Goal: Transaction & Acquisition: Purchase product/service

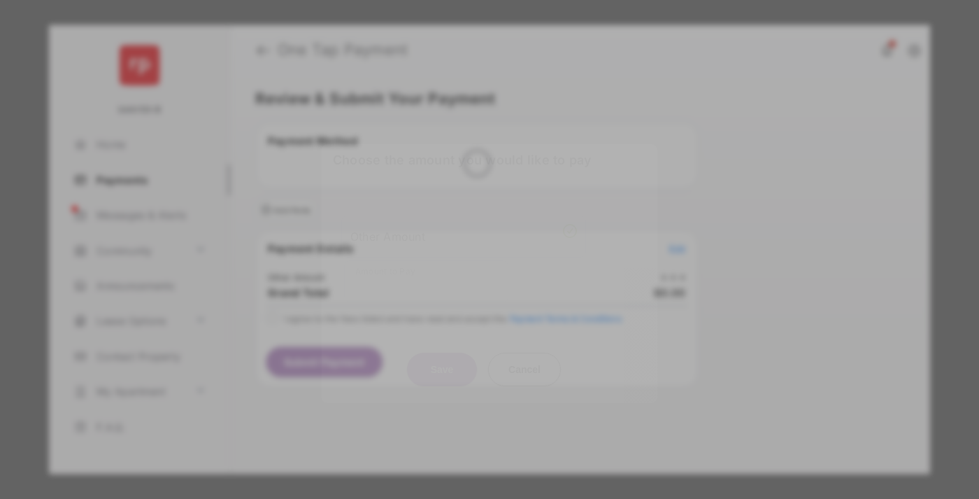
click at [464, 224] on div "Other Amount" at bounding box center [463, 236] width 227 height 24
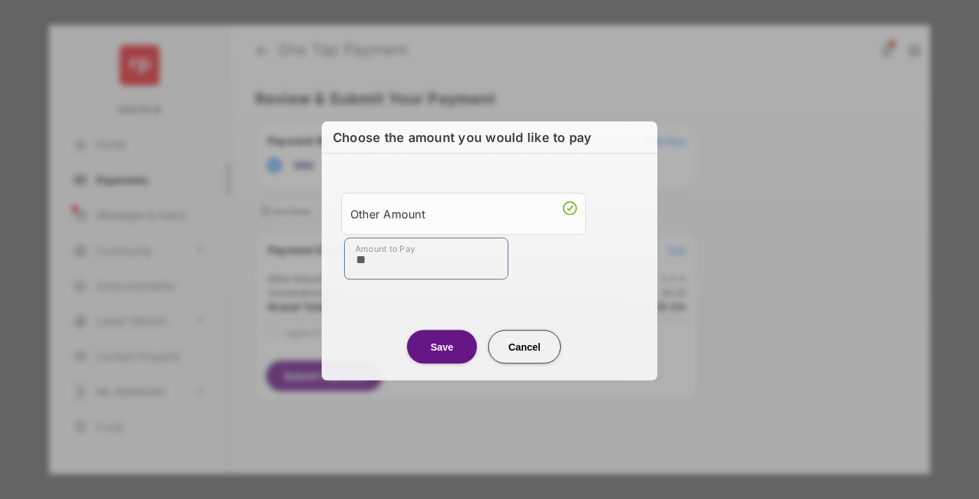
type input "**"
click at [442, 345] on button "Save" at bounding box center [442, 346] width 70 height 34
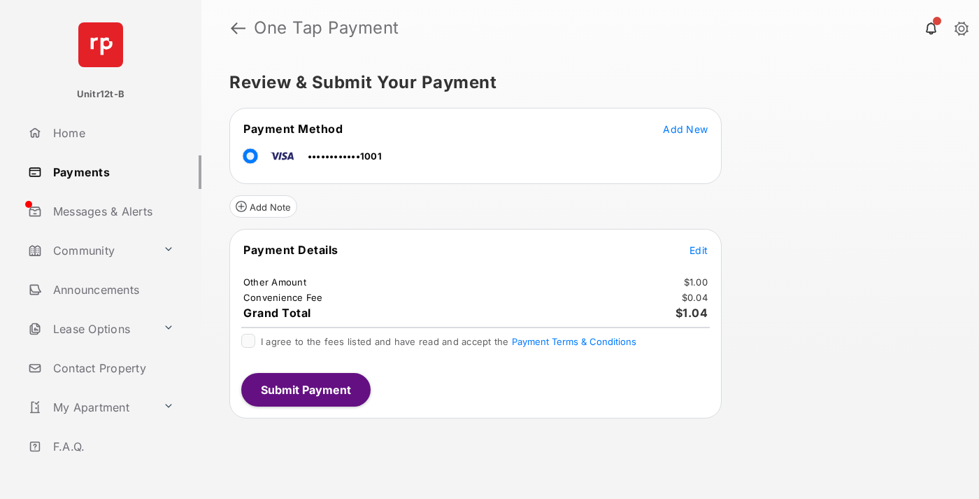
click at [699, 250] on span "Edit" at bounding box center [699, 250] width 18 height 12
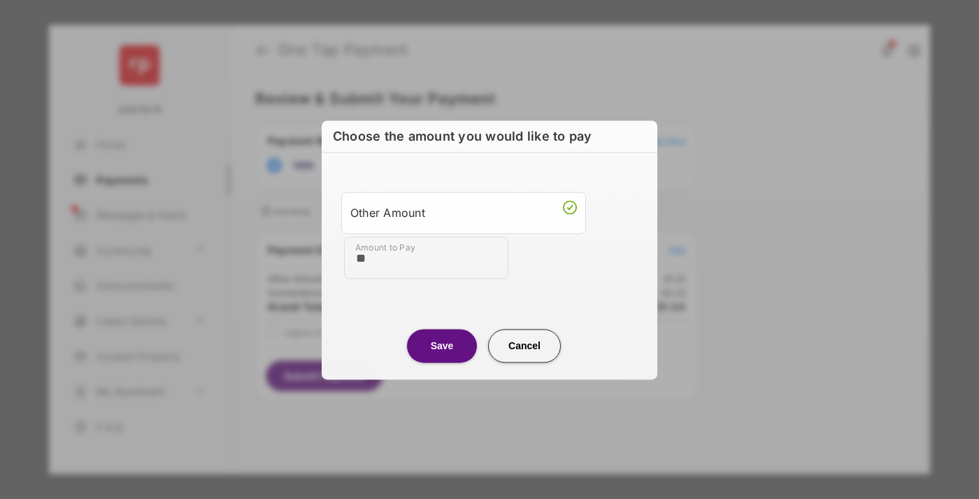
click at [442, 345] on button "Save" at bounding box center [442, 346] width 70 height 34
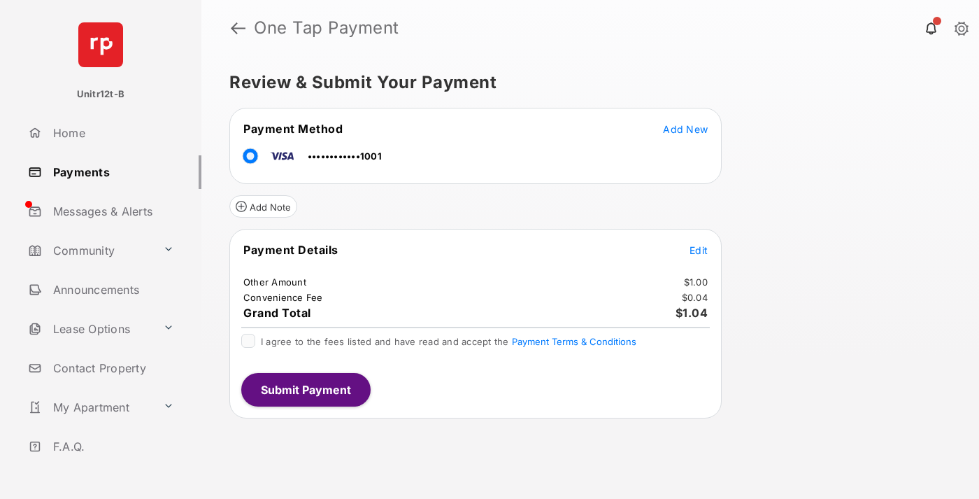
click at [305, 389] on button "Submit Payment" at bounding box center [305, 390] width 129 height 34
